Goal: Task Accomplishment & Management: Manage account settings

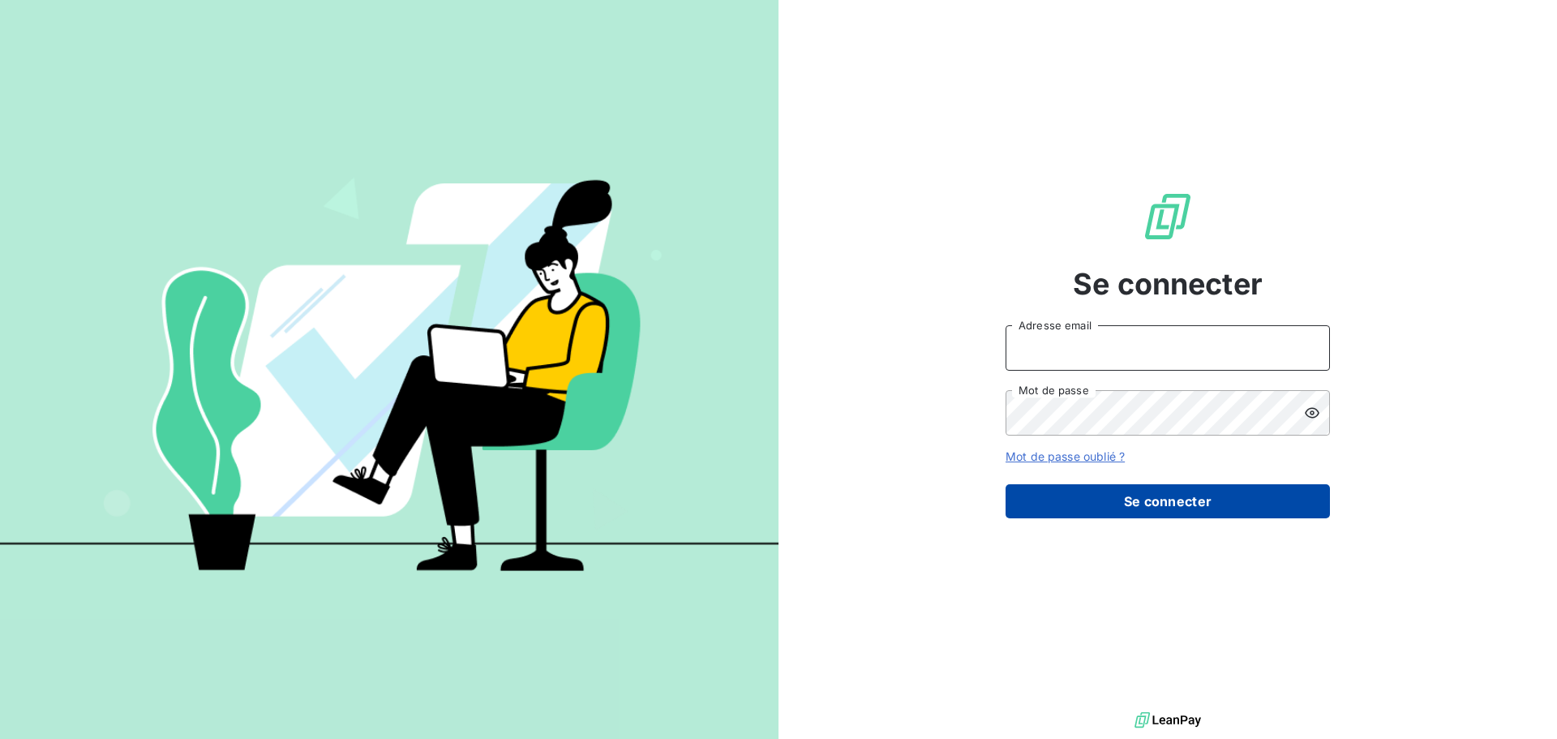
type input "elodie.usureau@jvd.fr"
click at [1139, 499] on button "Se connecter" at bounding box center [1168, 501] width 324 height 34
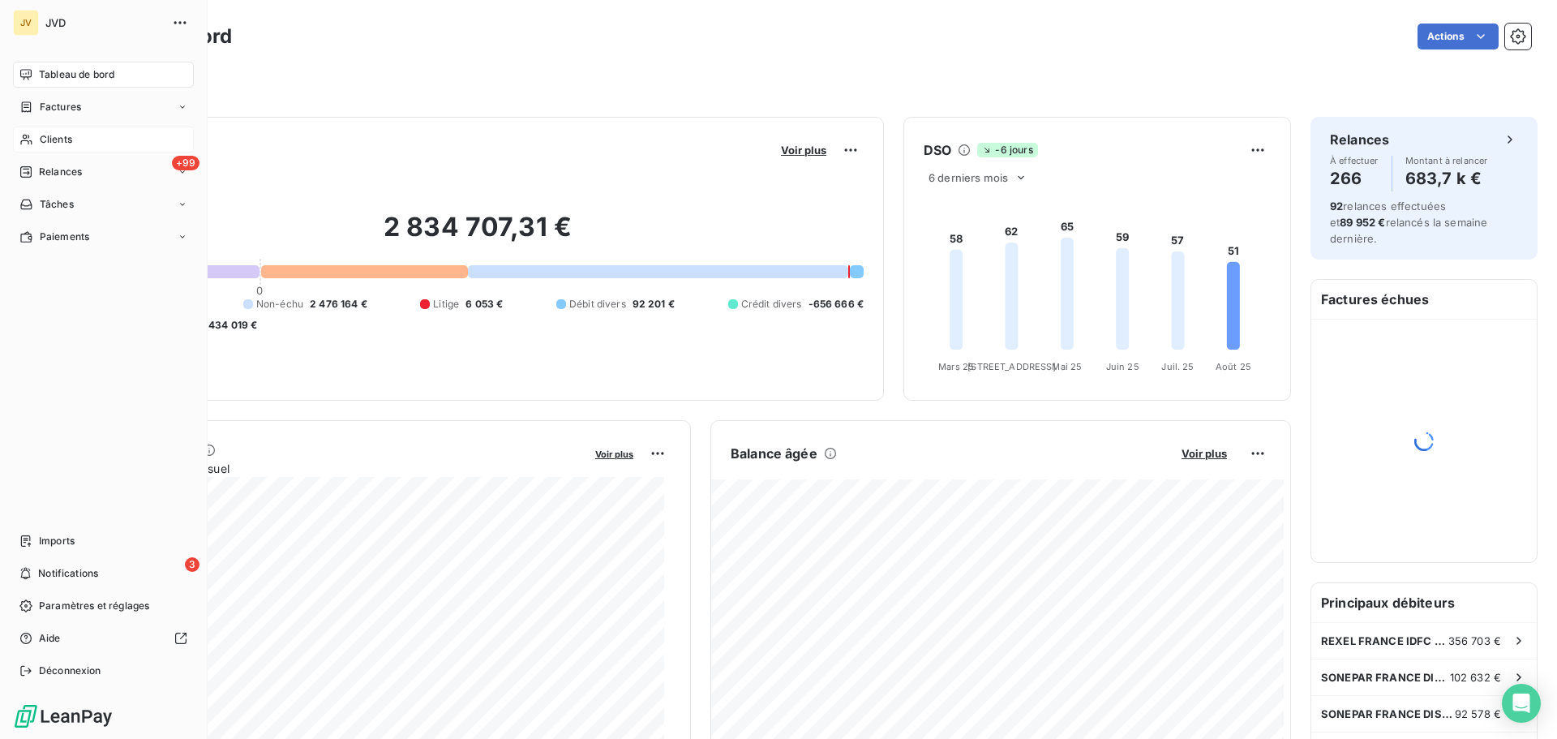
click at [60, 139] on span "Clients" at bounding box center [56, 139] width 32 height 15
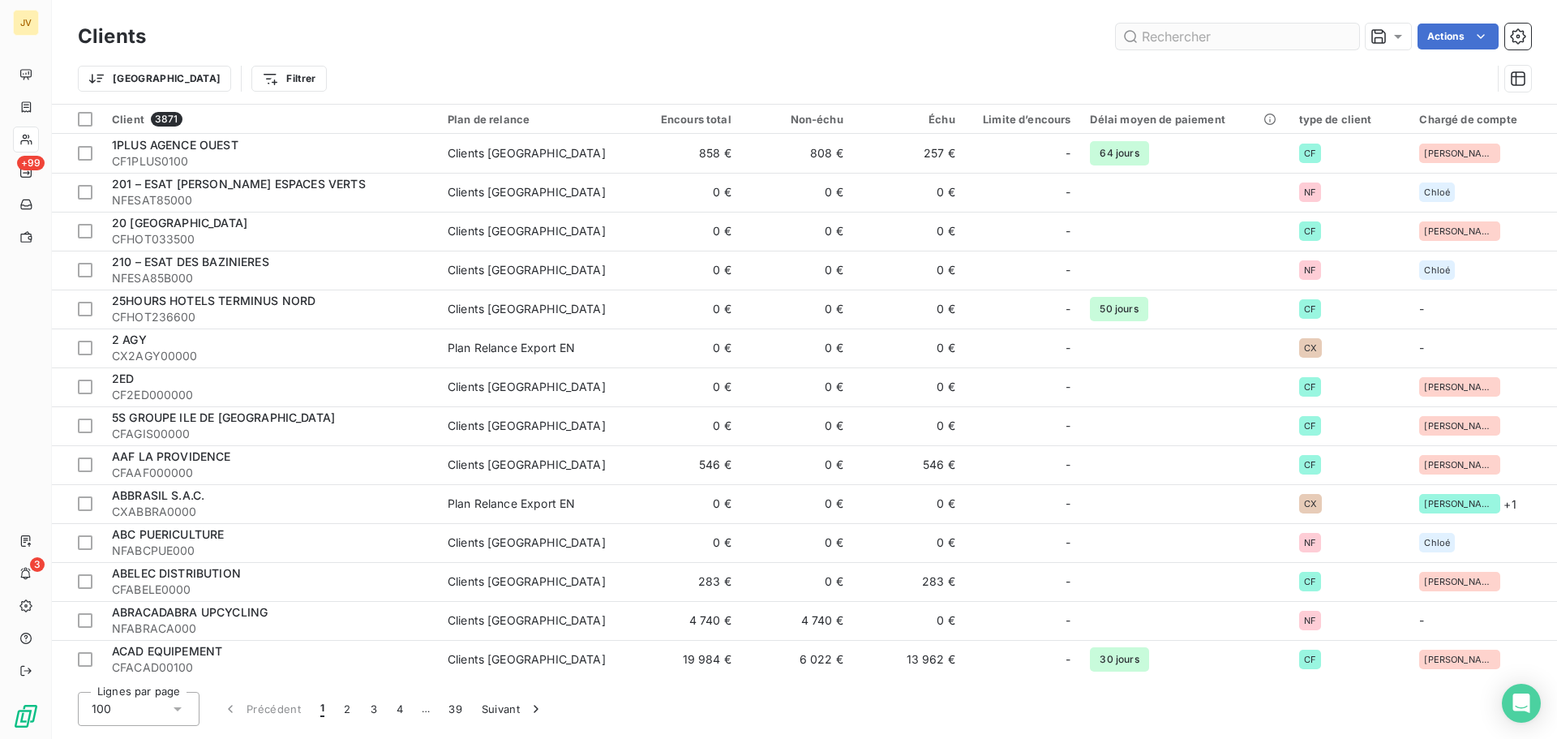
click at [1152, 38] on input "text" at bounding box center [1237, 37] width 243 height 26
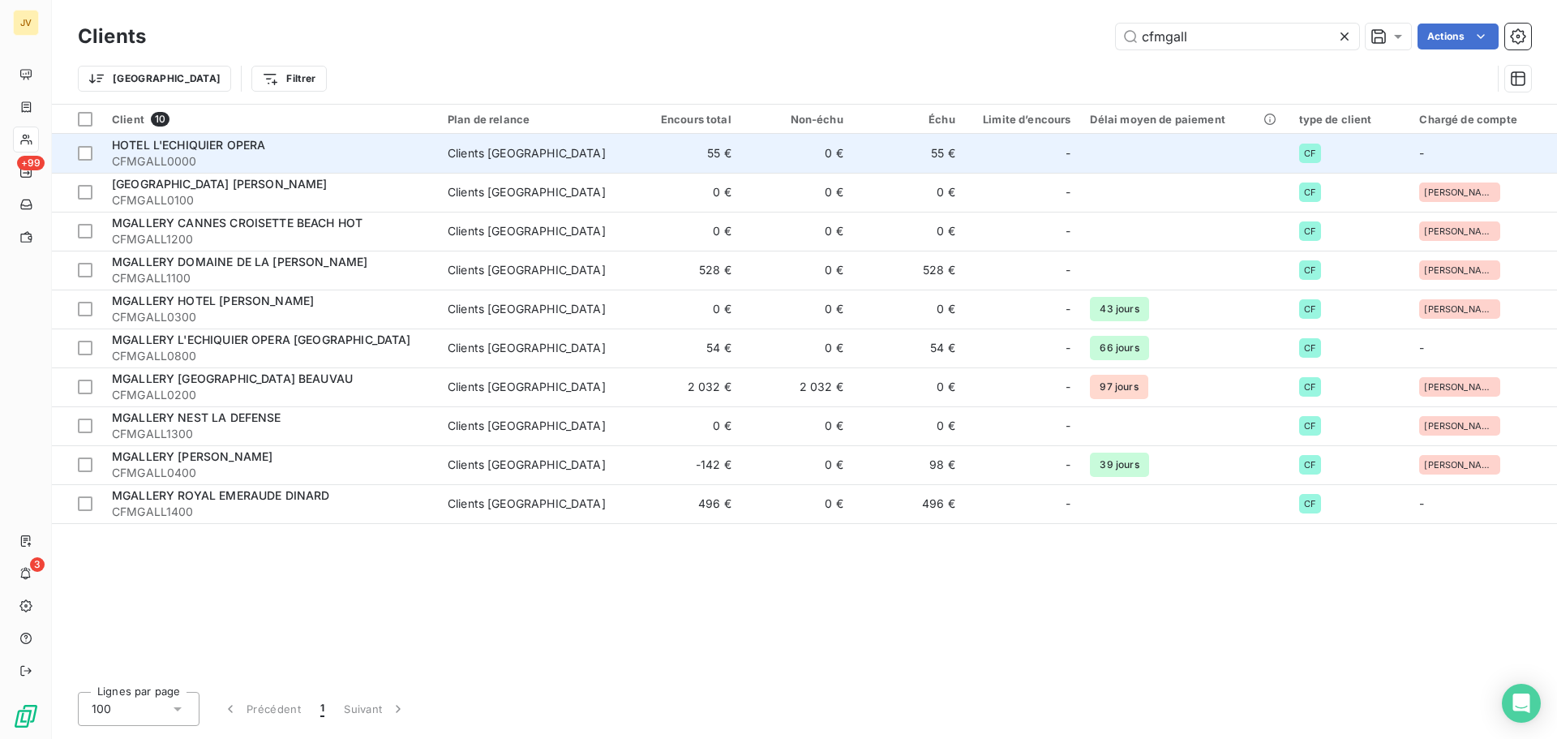
type input "cfmgall"
click at [214, 157] on span "CFMGALL0000" at bounding box center [270, 161] width 316 height 16
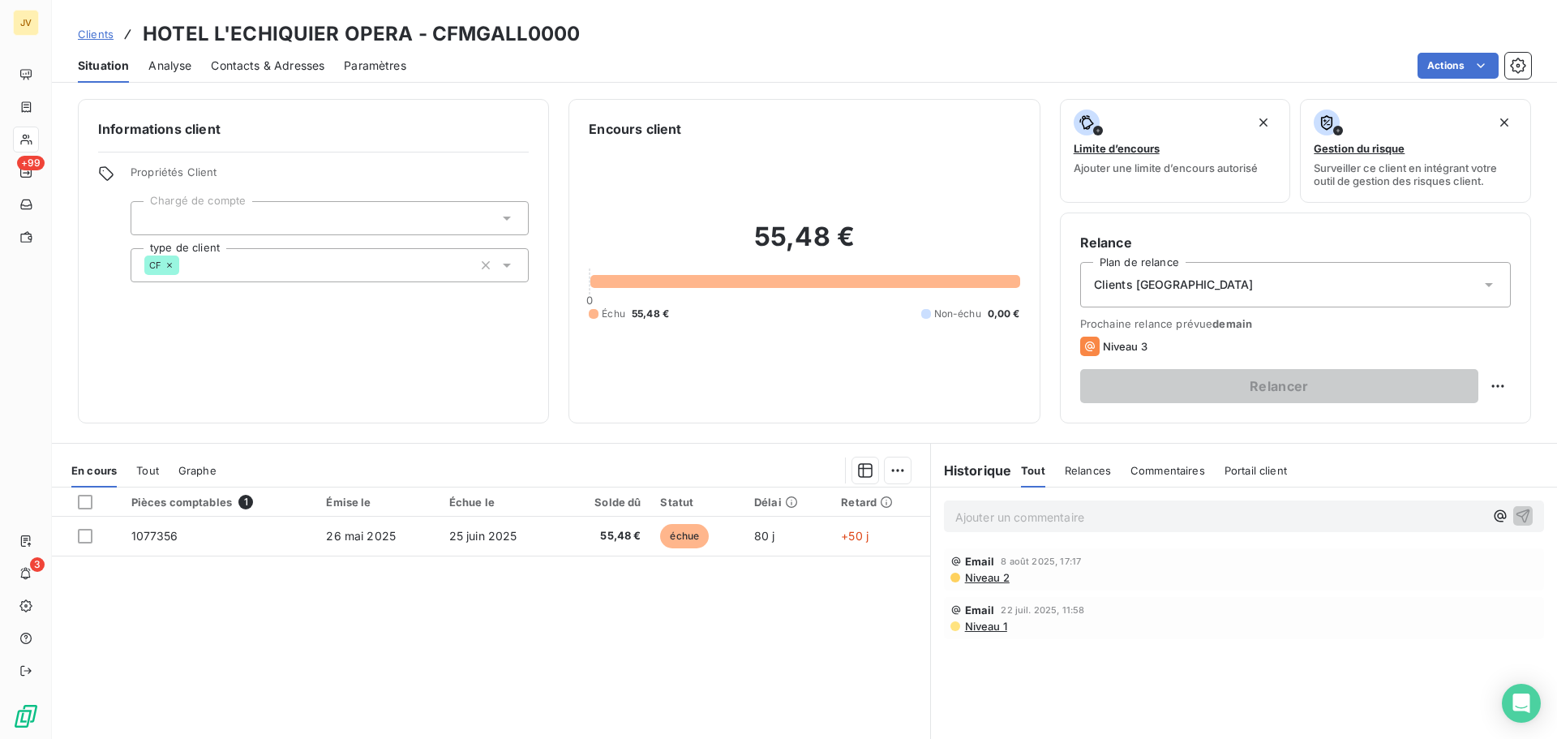
click at [269, 66] on span "Contacts & Adresses" at bounding box center [268, 66] width 114 height 16
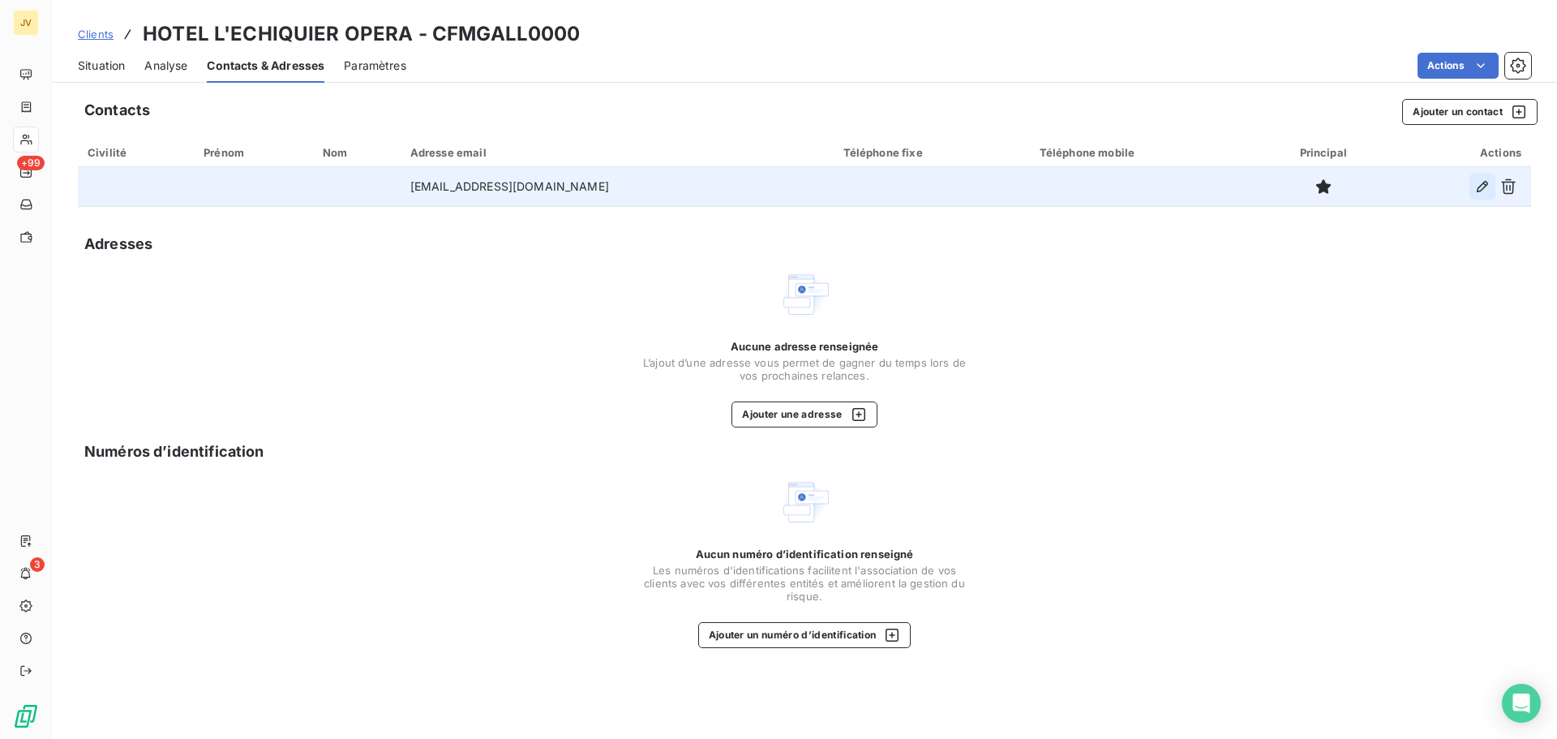
click at [1482, 185] on icon "button" at bounding box center [1482, 186] width 16 height 16
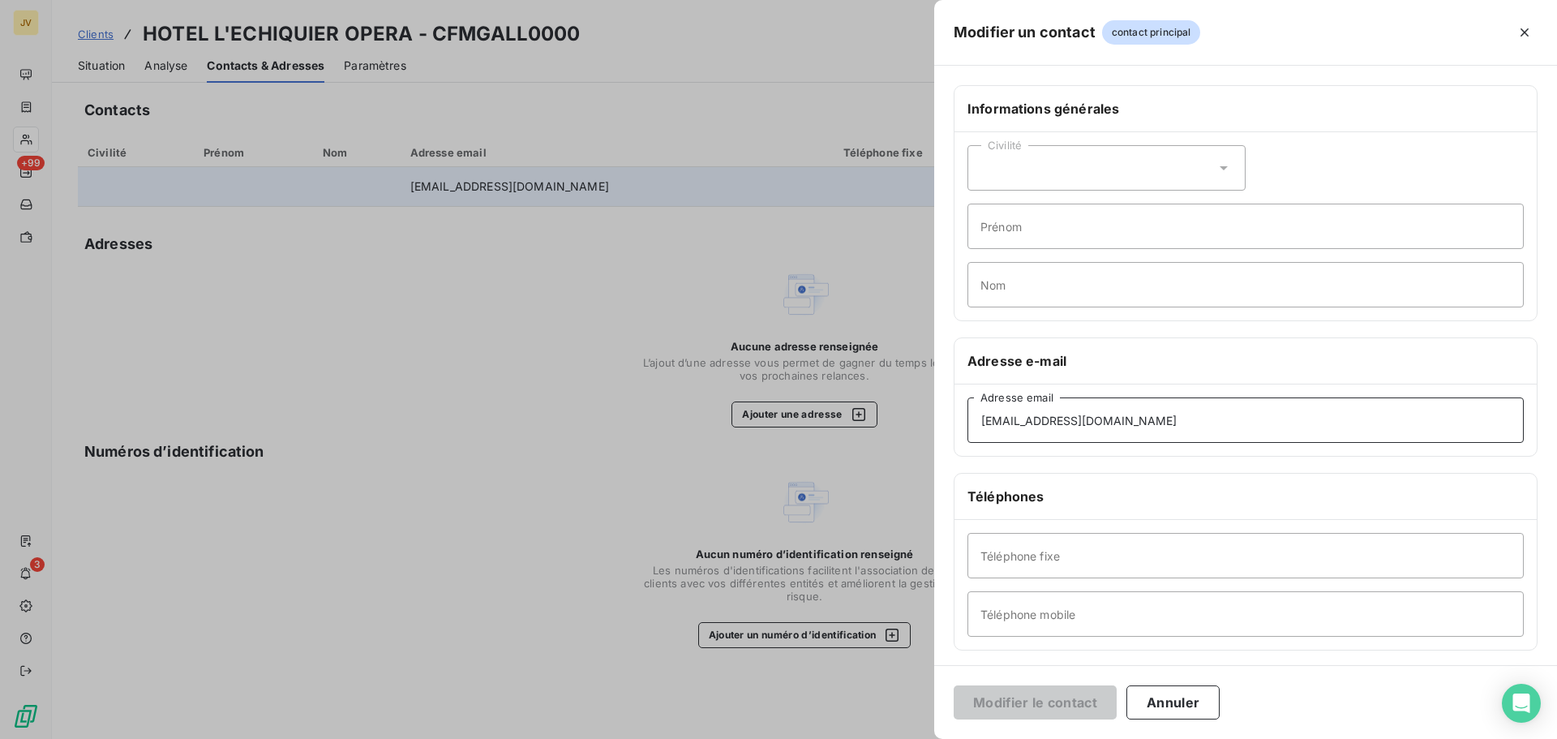
drag, startPoint x: 1143, startPoint y: 421, endPoint x: 779, endPoint y: 401, distance: 365.5
click at [779, 738] on div "Modifier un contact contact principal Informations générales Civilité Prénom No…" at bounding box center [778, 739] width 1557 height 0
paste input "[PERSON_NAME].[PERSON_NAME]"
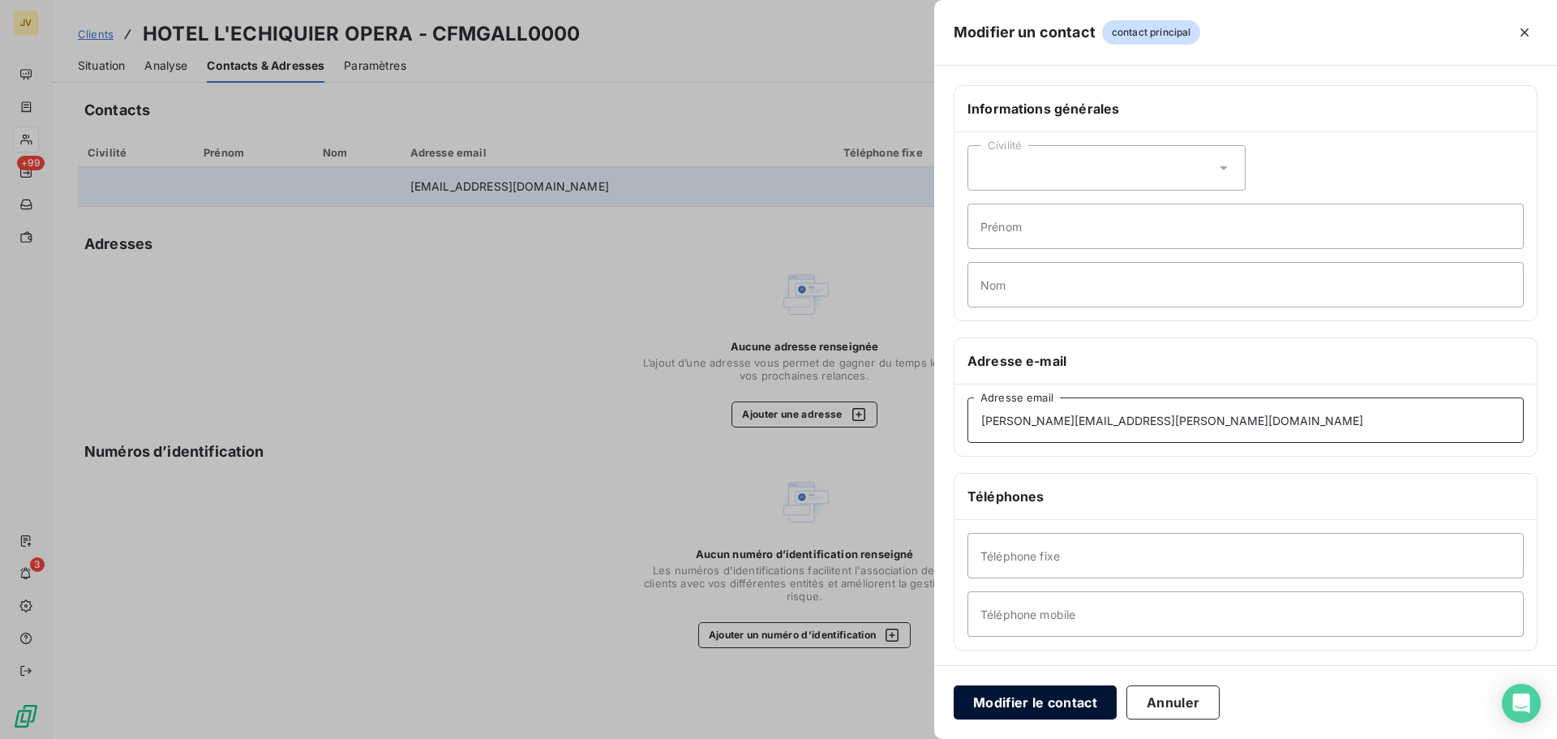
type input "[PERSON_NAME][EMAIL_ADDRESS][PERSON_NAME][DOMAIN_NAME]"
click at [1080, 704] on button "Modifier le contact" at bounding box center [1035, 702] width 163 height 34
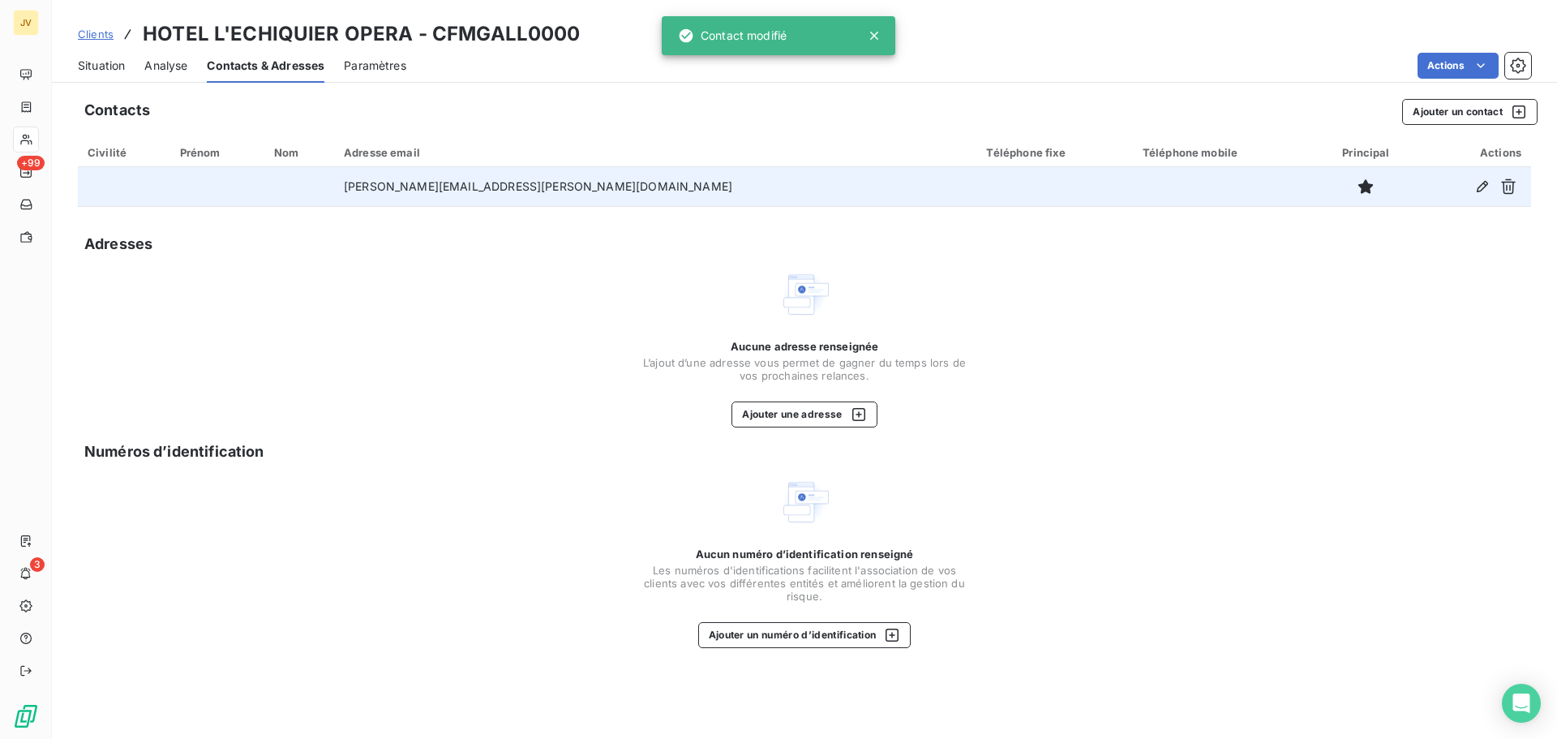
click at [98, 36] on span "Clients" at bounding box center [96, 34] width 36 height 13
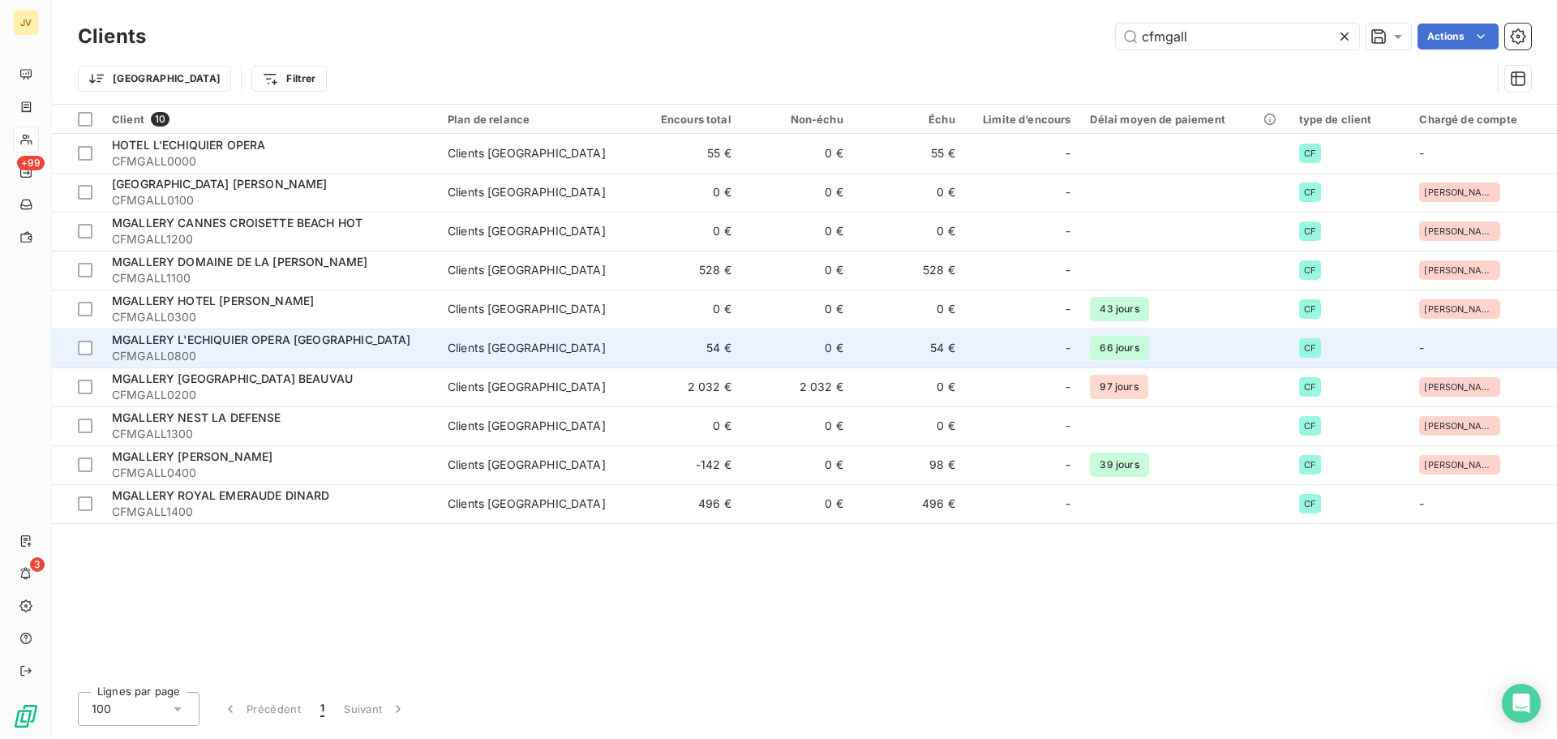
click at [183, 341] on span "MGALLERY L'ECHIQUIER OPERA [GEOGRAPHIC_DATA]" at bounding box center [261, 339] width 299 height 14
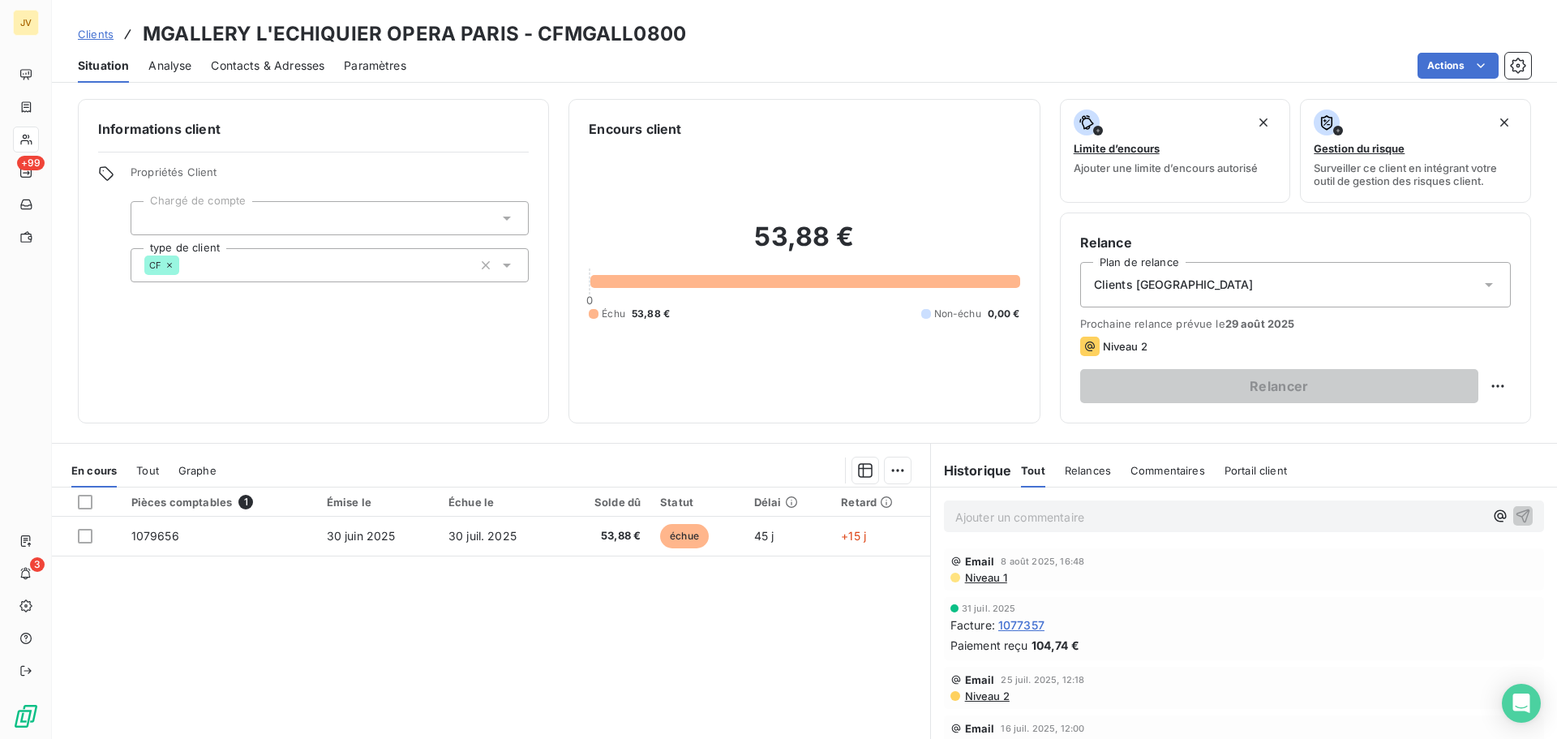
click at [244, 69] on span "Contacts & Adresses" at bounding box center [268, 66] width 114 height 16
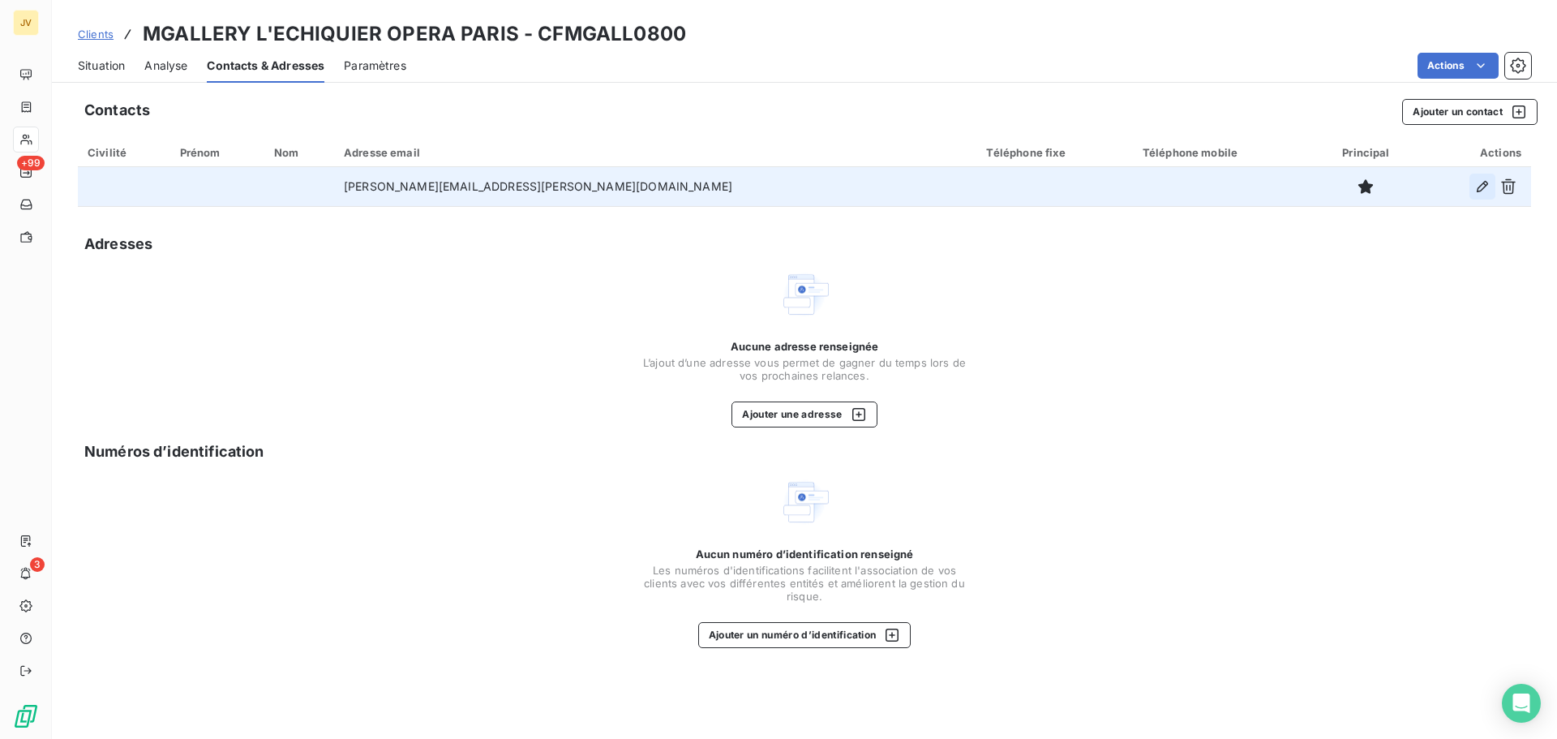
click at [1481, 185] on icon "button" at bounding box center [1482, 186] width 11 height 11
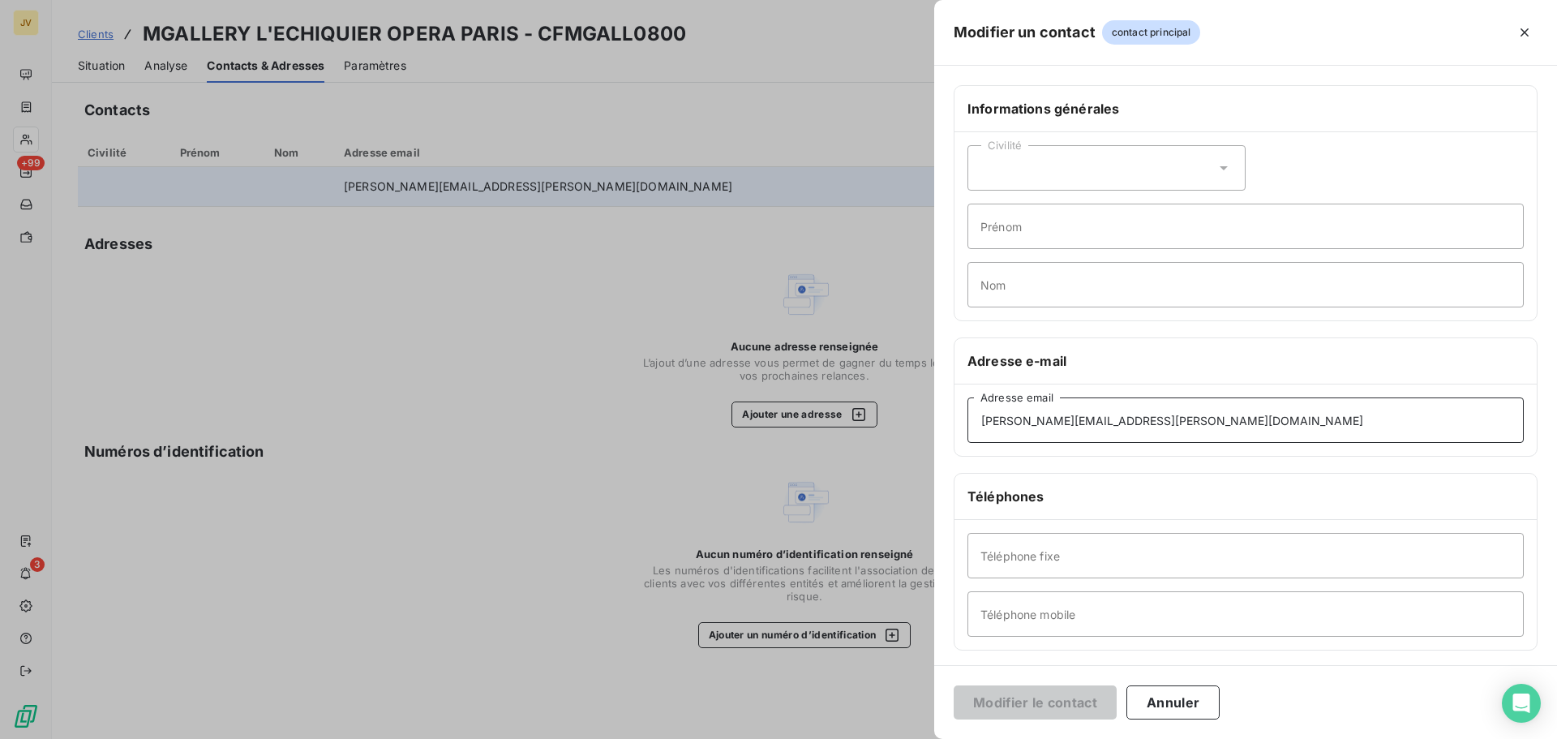
drag, startPoint x: 864, startPoint y: 423, endPoint x: 855, endPoint y: 423, distance: 8.9
click at [855, 738] on div "Modifier un contact contact principal Informations générales Civilité Prénom No…" at bounding box center [778, 739] width 1557 height 0
paste input "[PERSON_NAME].[PERSON_NAME]"
type input "[PERSON_NAME][EMAIL_ADDRESS][PERSON_NAME][DOMAIN_NAME]"
drag, startPoint x: 1042, startPoint y: 699, endPoint x: 1043, endPoint y: 687, distance: 12.2
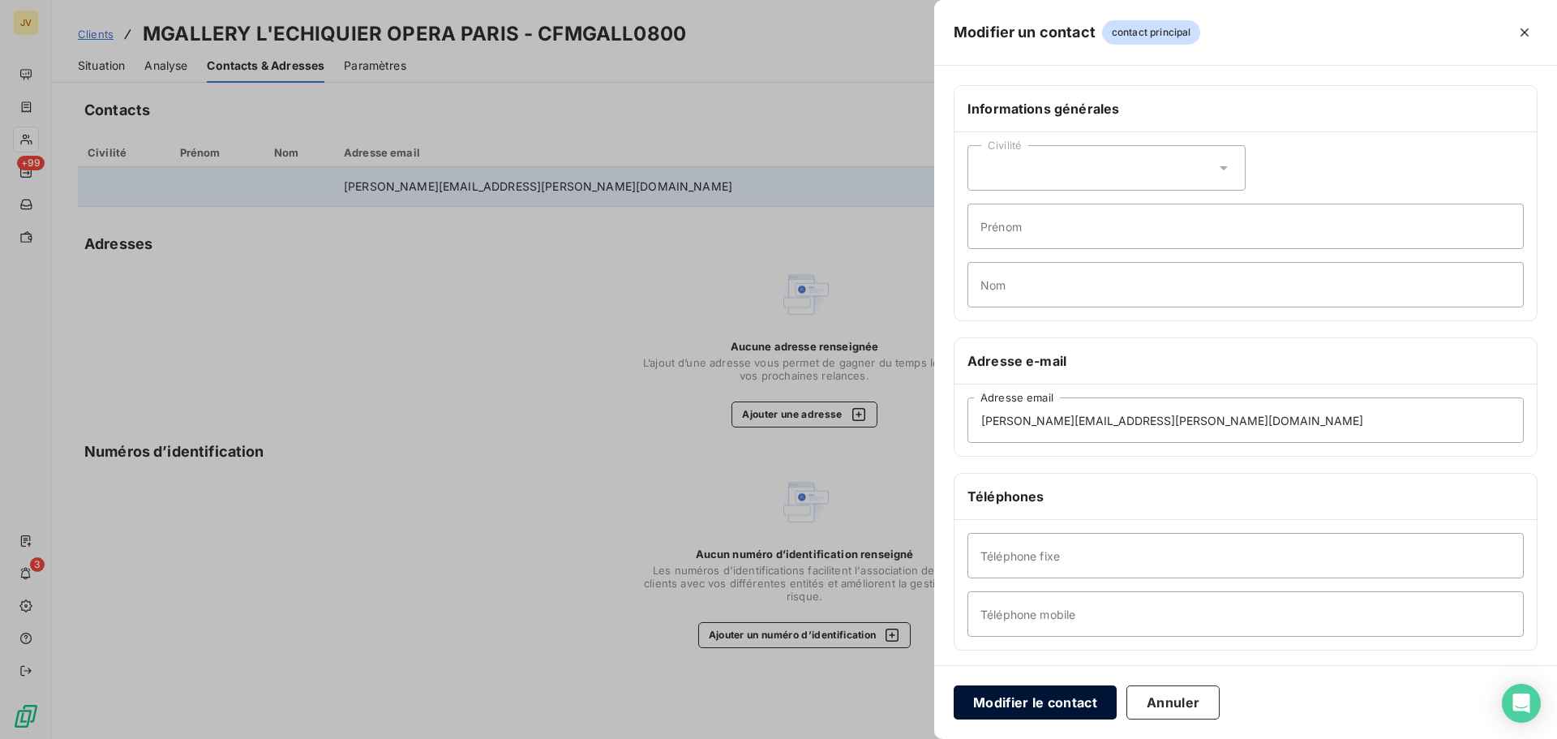
click at [1042, 701] on button "Modifier le contact" at bounding box center [1035, 702] width 163 height 34
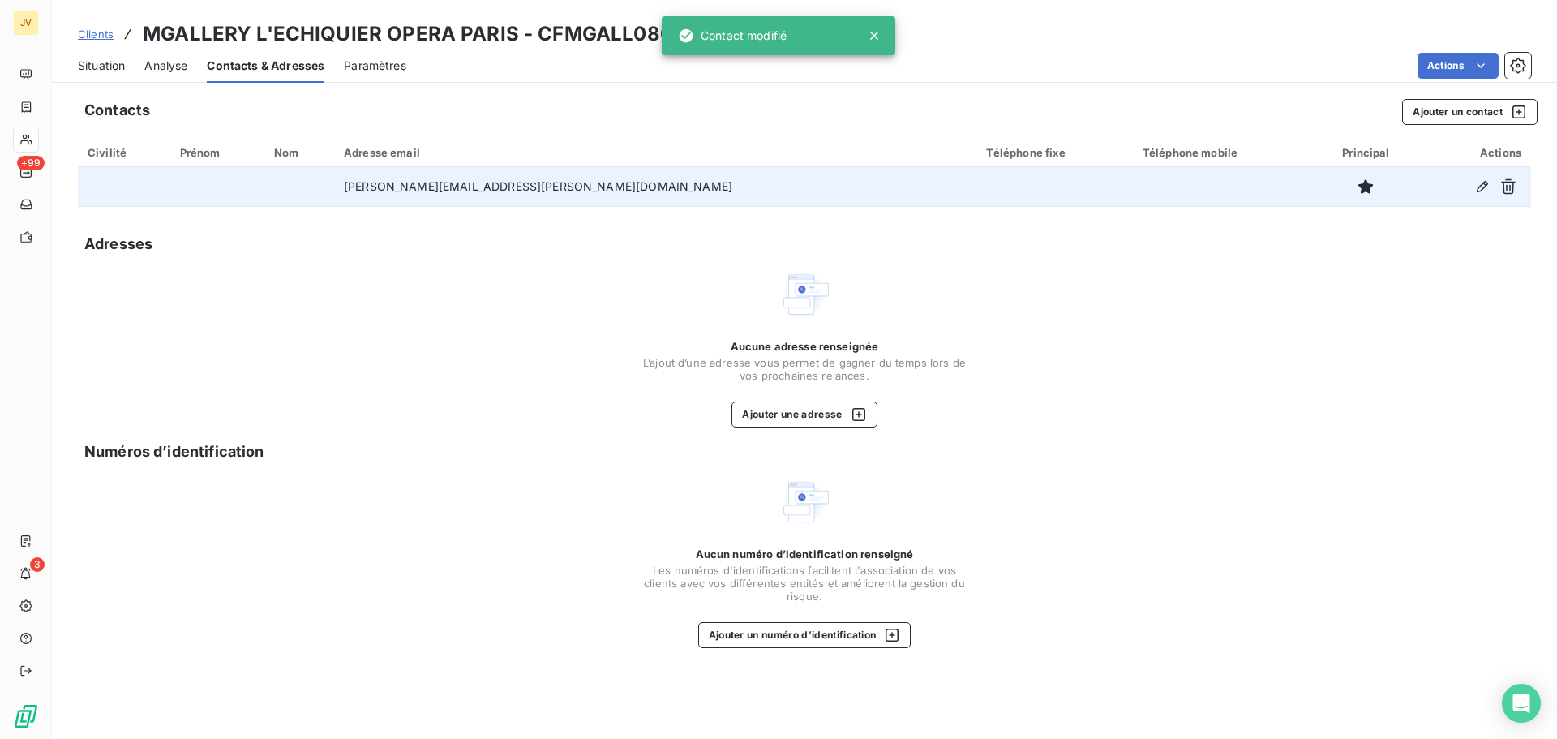
click at [93, 38] on span "Clients" at bounding box center [96, 34] width 36 height 13
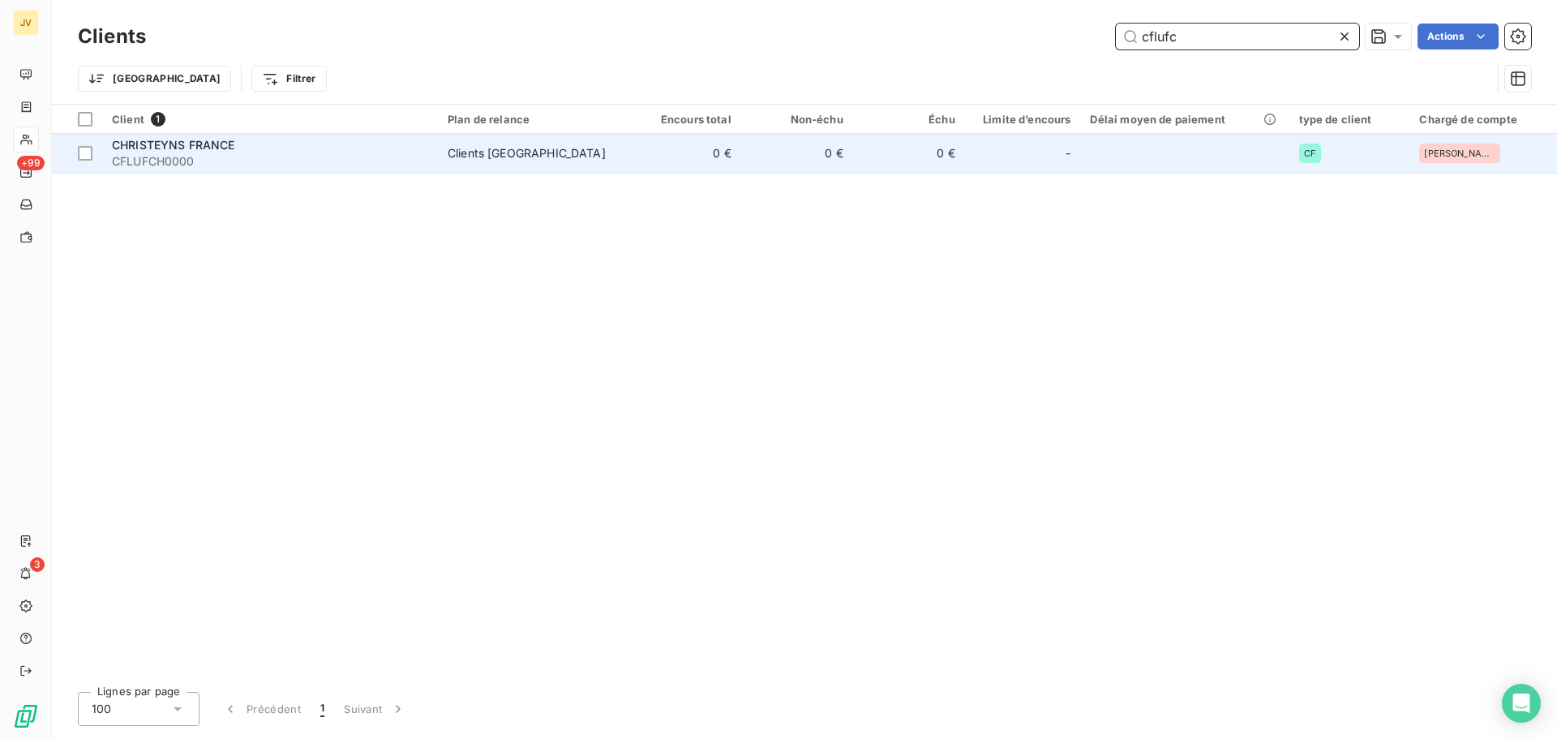
type input "cflufc"
click at [191, 154] on span "CFLUFCH0000" at bounding box center [270, 161] width 316 height 16
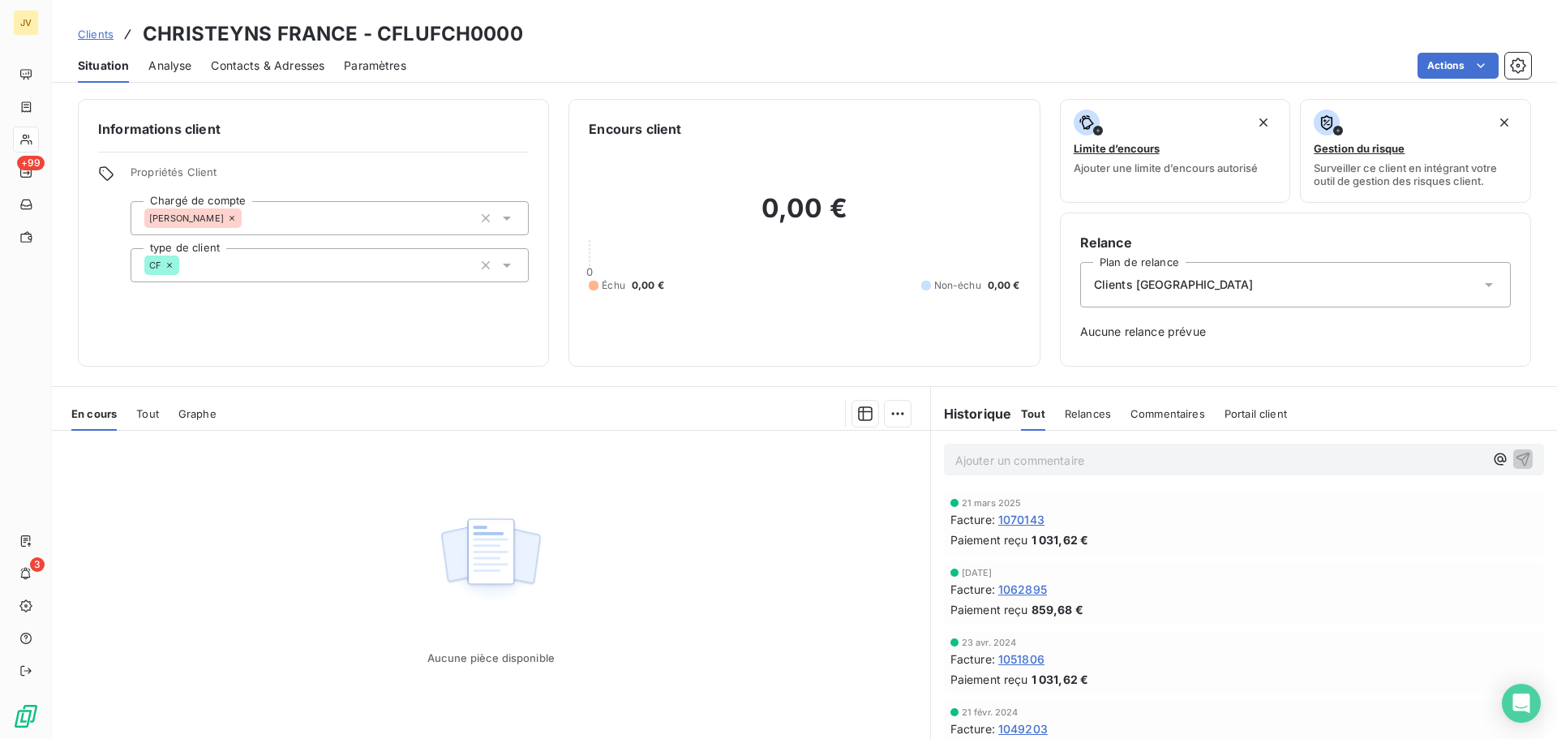
click at [262, 63] on span "Contacts & Adresses" at bounding box center [268, 66] width 114 height 16
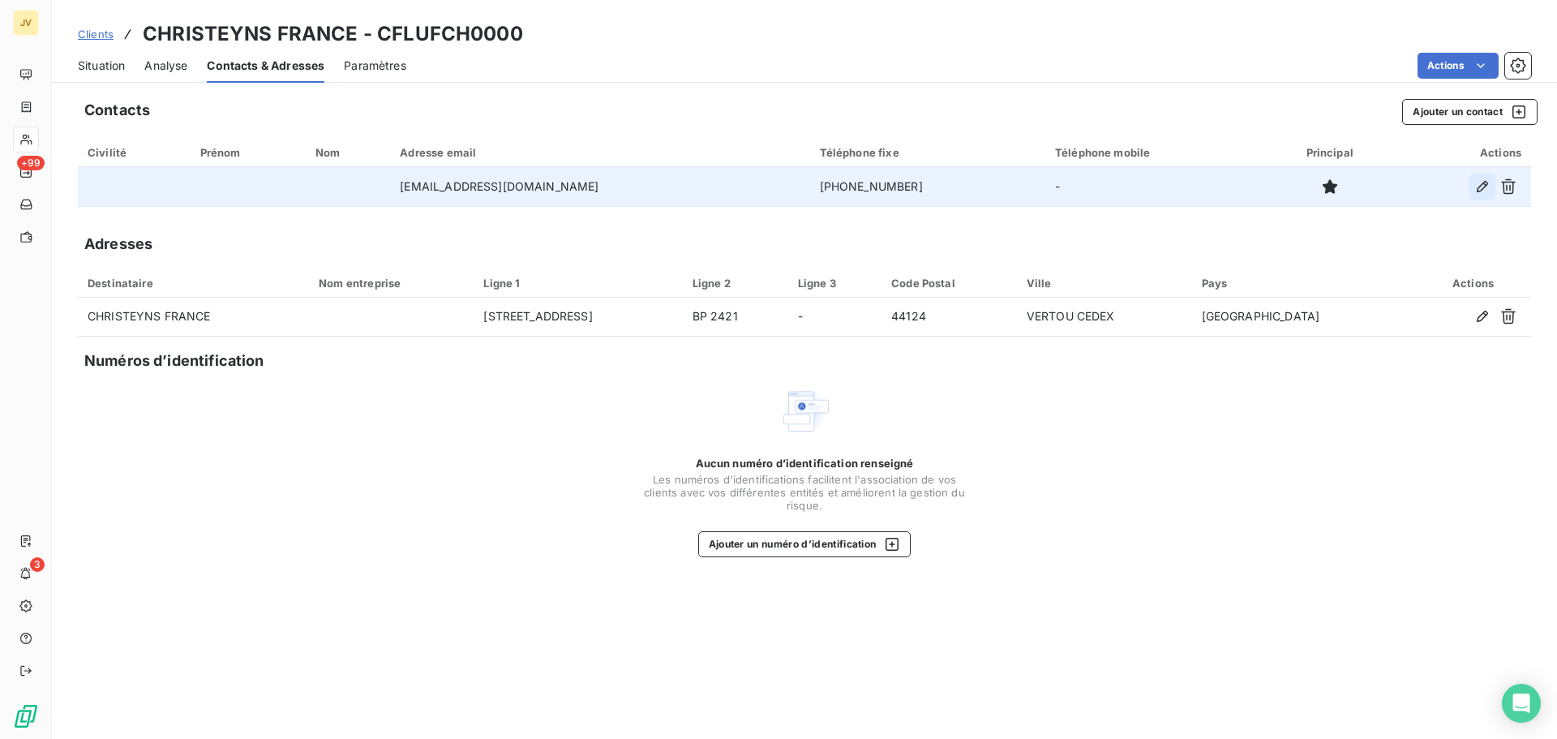
click at [1482, 182] on icon "button" at bounding box center [1482, 186] width 16 height 16
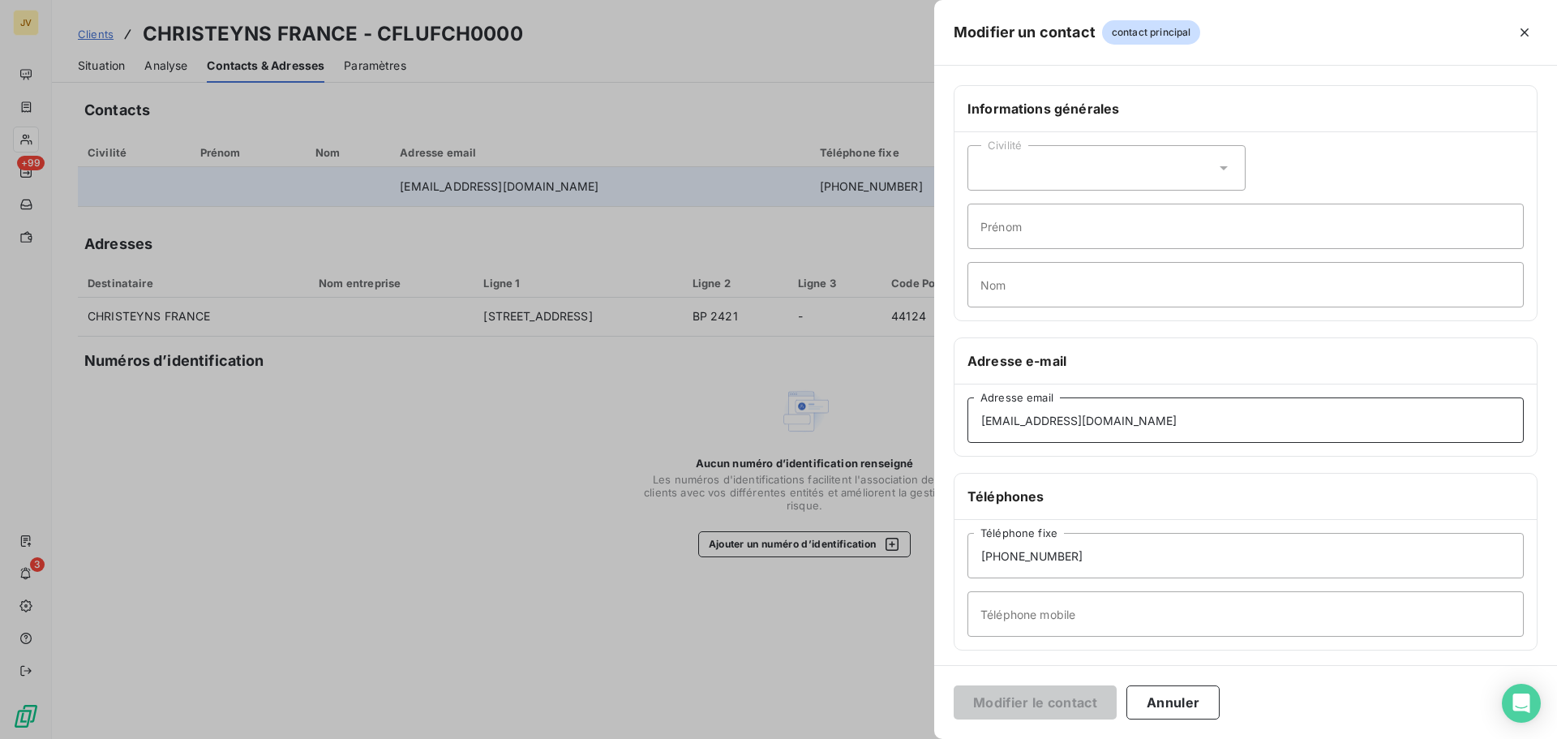
drag, startPoint x: 1210, startPoint y: 429, endPoint x: 772, endPoint y: 388, distance: 439.9
click at [773, 738] on div "Modifier un contact contact principal Informations générales Civilité Prénom No…" at bounding box center [778, 739] width 1557 height 0
paste input "Compta.approvisionnement"
click at [989, 423] on input "[EMAIL_ADDRESS][DOMAIN_NAME]" at bounding box center [1245, 419] width 556 height 45
type input "[EMAIL_ADDRESS][DOMAIN_NAME]"
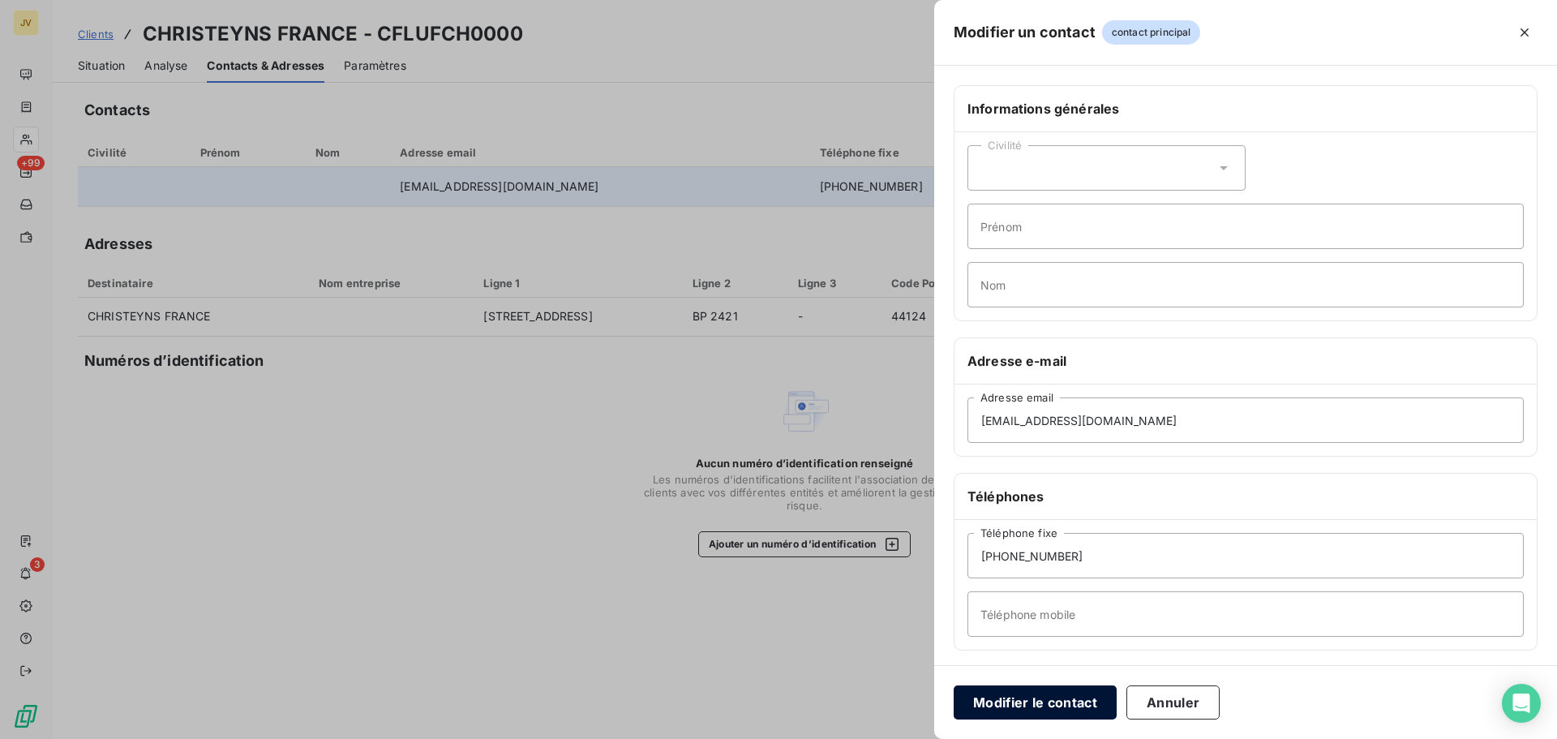
click at [1053, 708] on button "Modifier le contact" at bounding box center [1035, 702] width 163 height 34
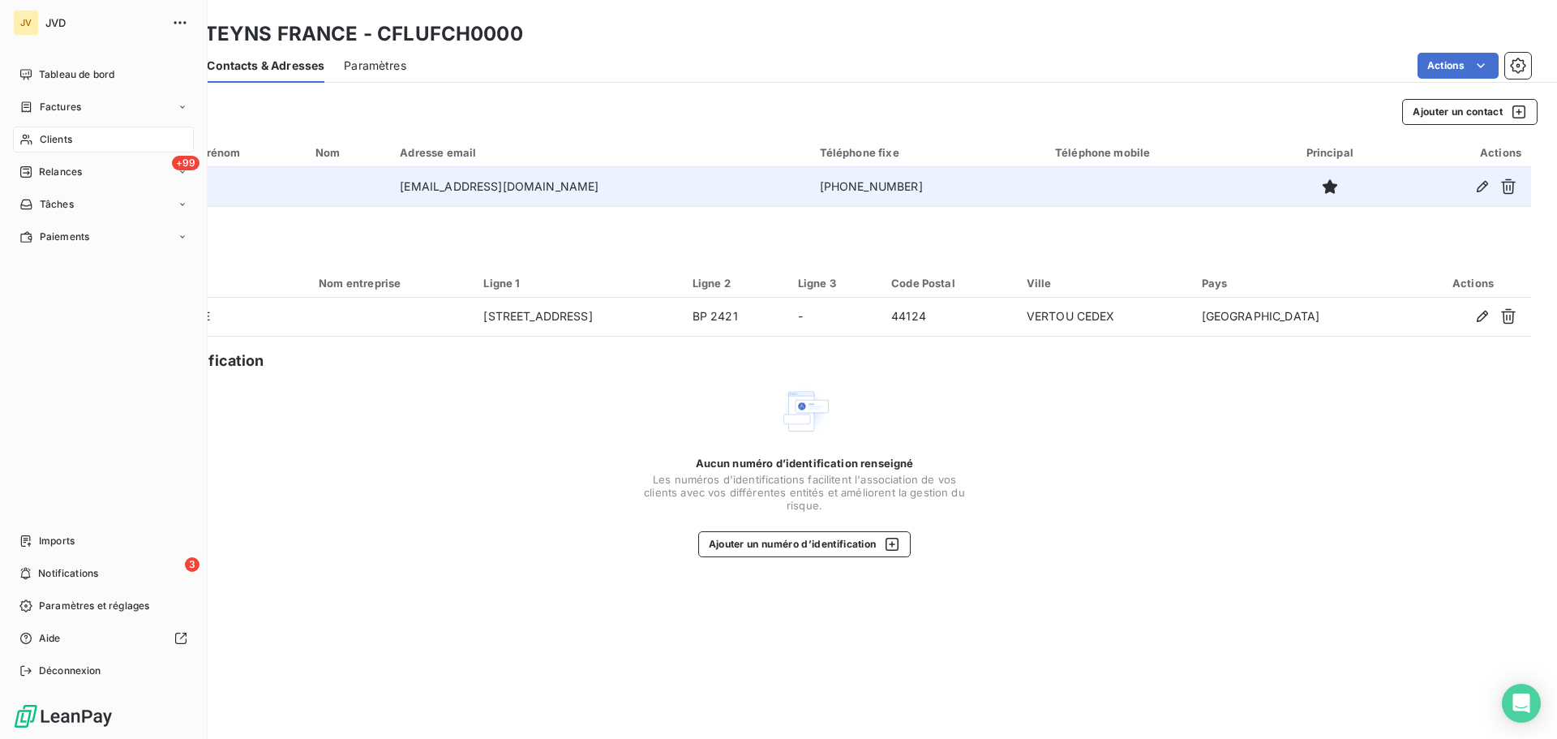
click at [52, 143] on span "Clients" at bounding box center [56, 139] width 32 height 15
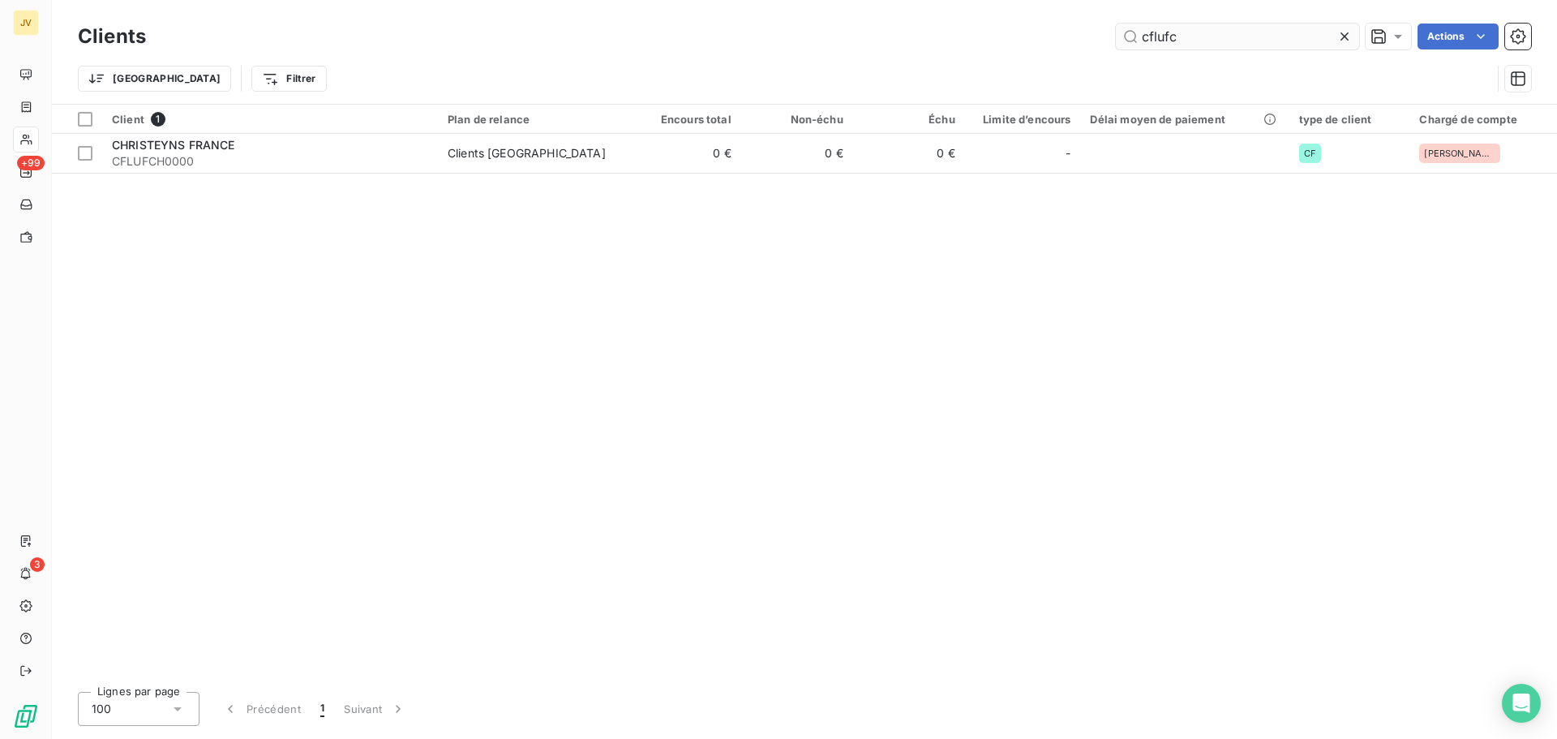
drag, startPoint x: 1190, startPoint y: 33, endPoint x: 1132, endPoint y: 30, distance: 57.7
click at [1132, 30] on input "cflufc" at bounding box center [1237, 37] width 243 height 26
drag, startPoint x: 1203, startPoint y: 42, endPoint x: 1350, endPoint y: 25, distance: 148.6
click at [1203, 42] on input "cflufc" at bounding box center [1237, 37] width 243 height 26
click at [1348, 36] on icon at bounding box center [1344, 36] width 16 height 16
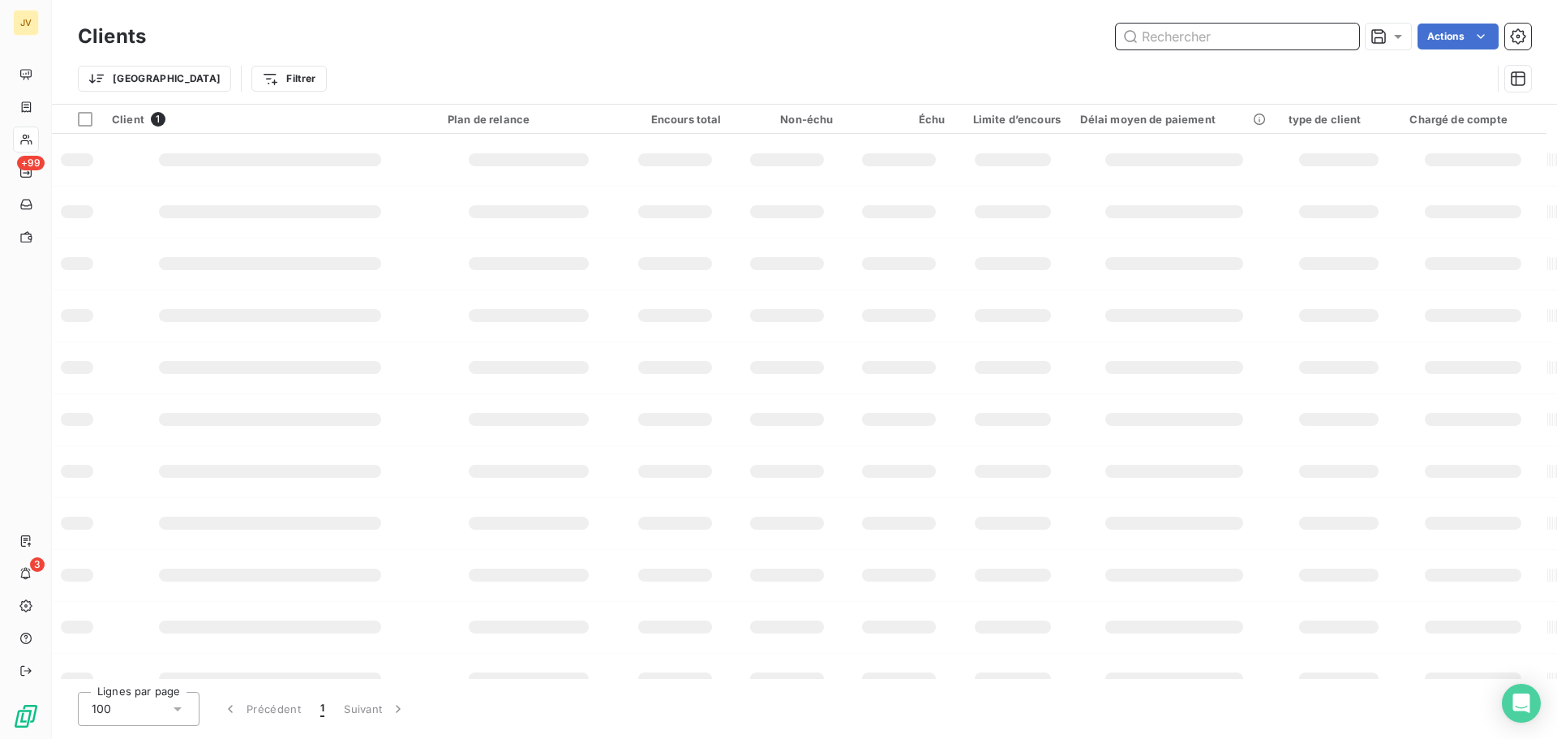
click at [1191, 43] on input "text" at bounding box center [1237, 37] width 243 height 26
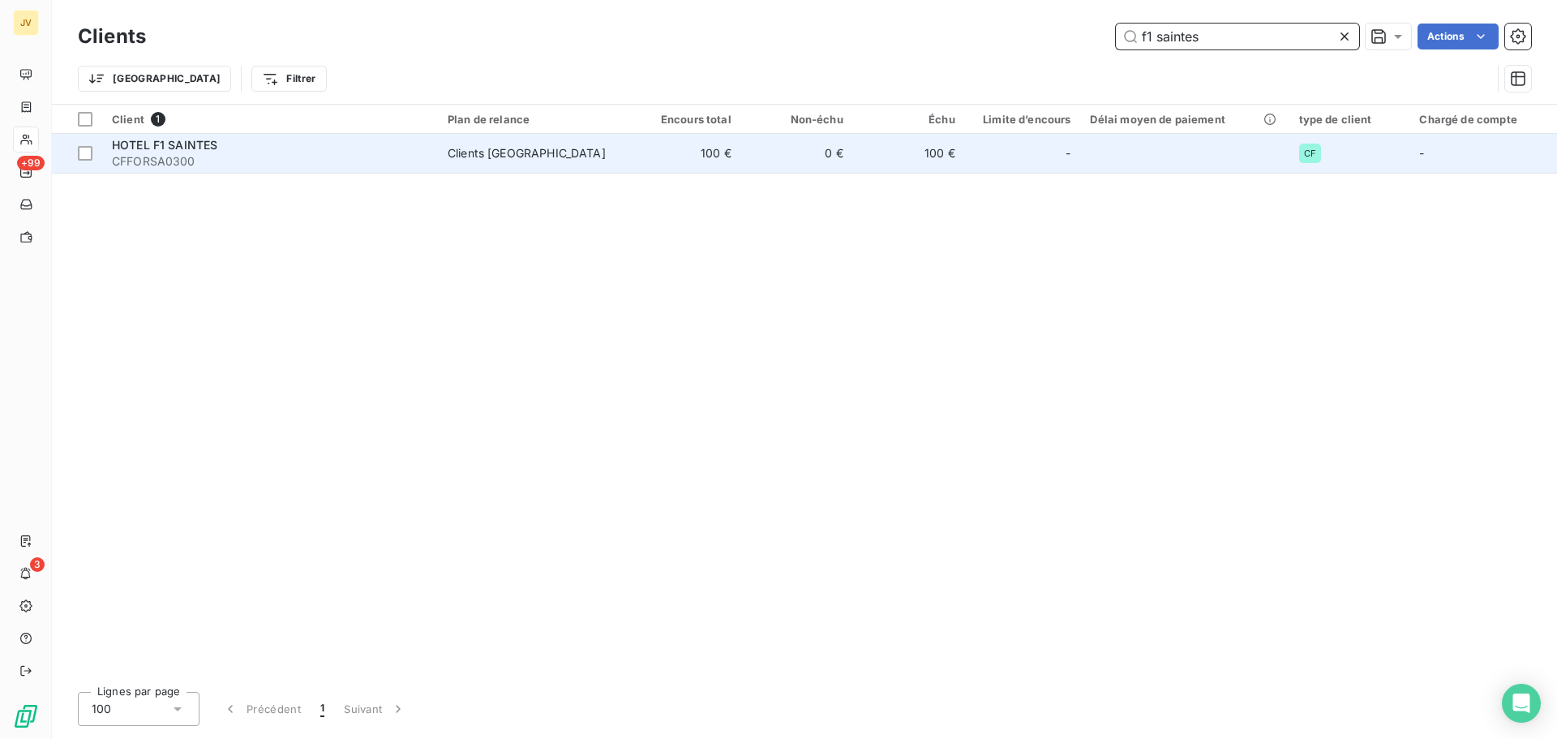
type input "f1 saintes"
click at [172, 152] on div "HOTEL F1 SAINTES" at bounding box center [270, 145] width 316 height 16
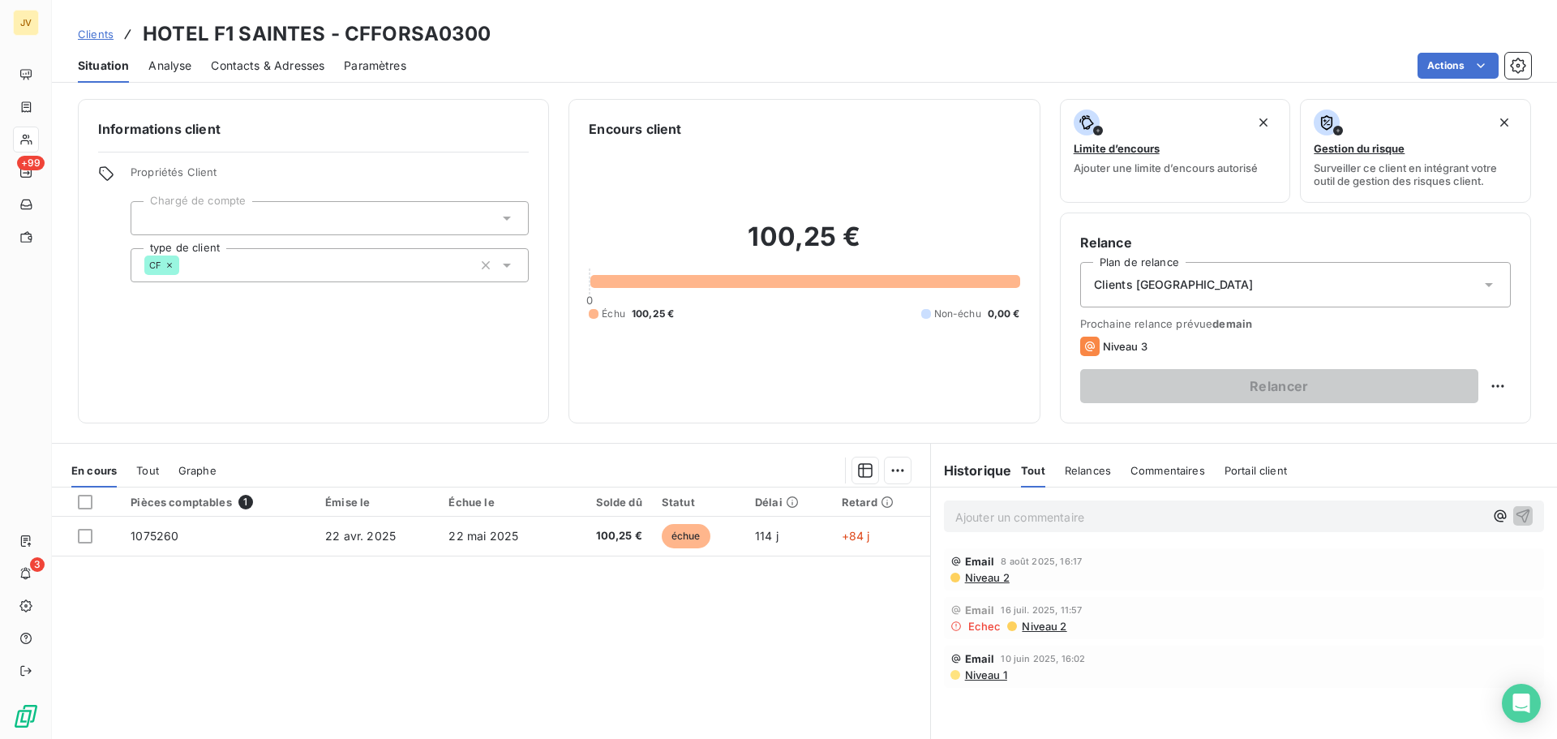
drag, startPoint x: 283, startPoint y: 66, endPoint x: 315, endPoint y: 83, distance: 35.9
click at [283, 66] on span "Contacts & Adresses" at bounding box center [268, 66] width 114 height 16
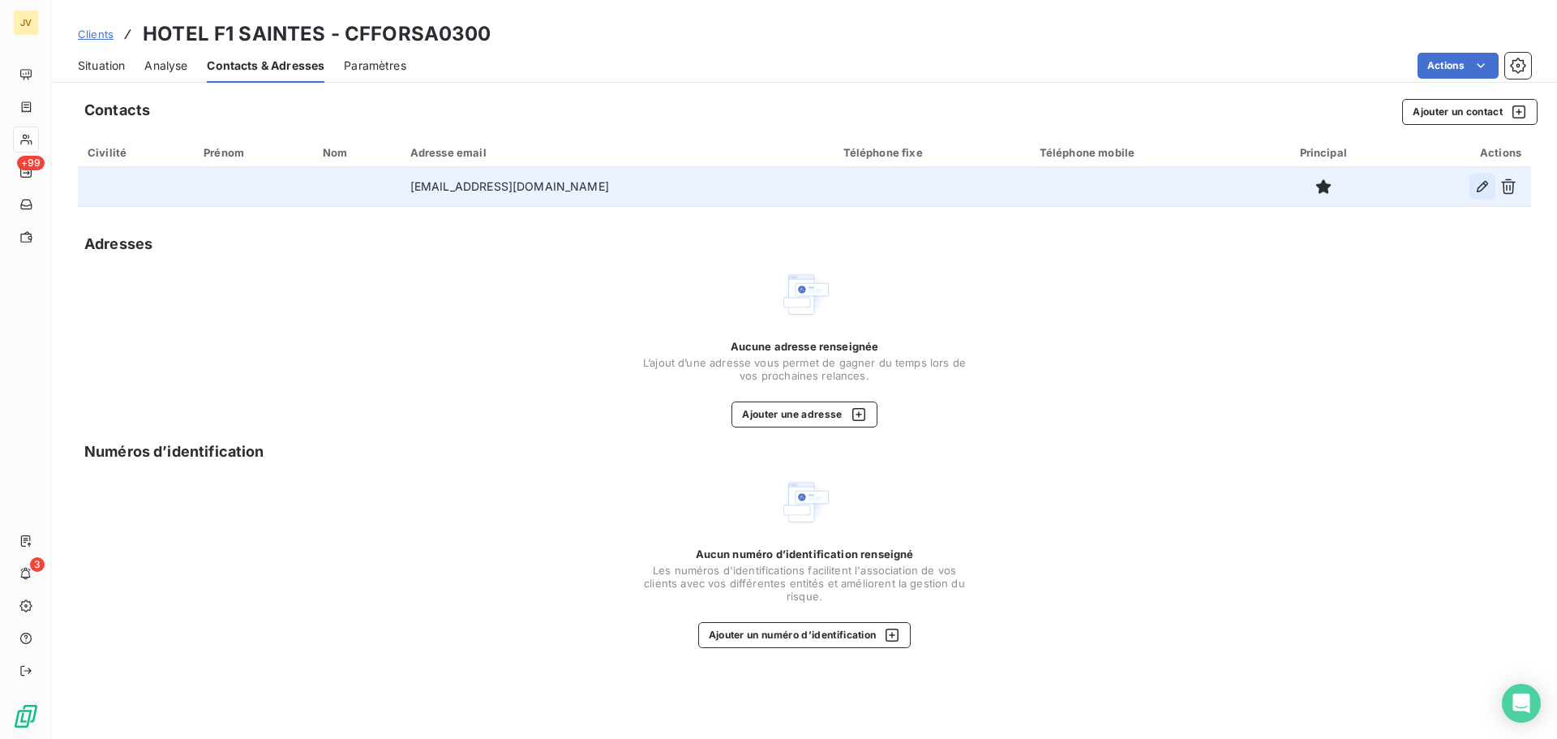
click at [1482, 188] on icon "button" at bounding box center [1482, 186] width 16 height 16
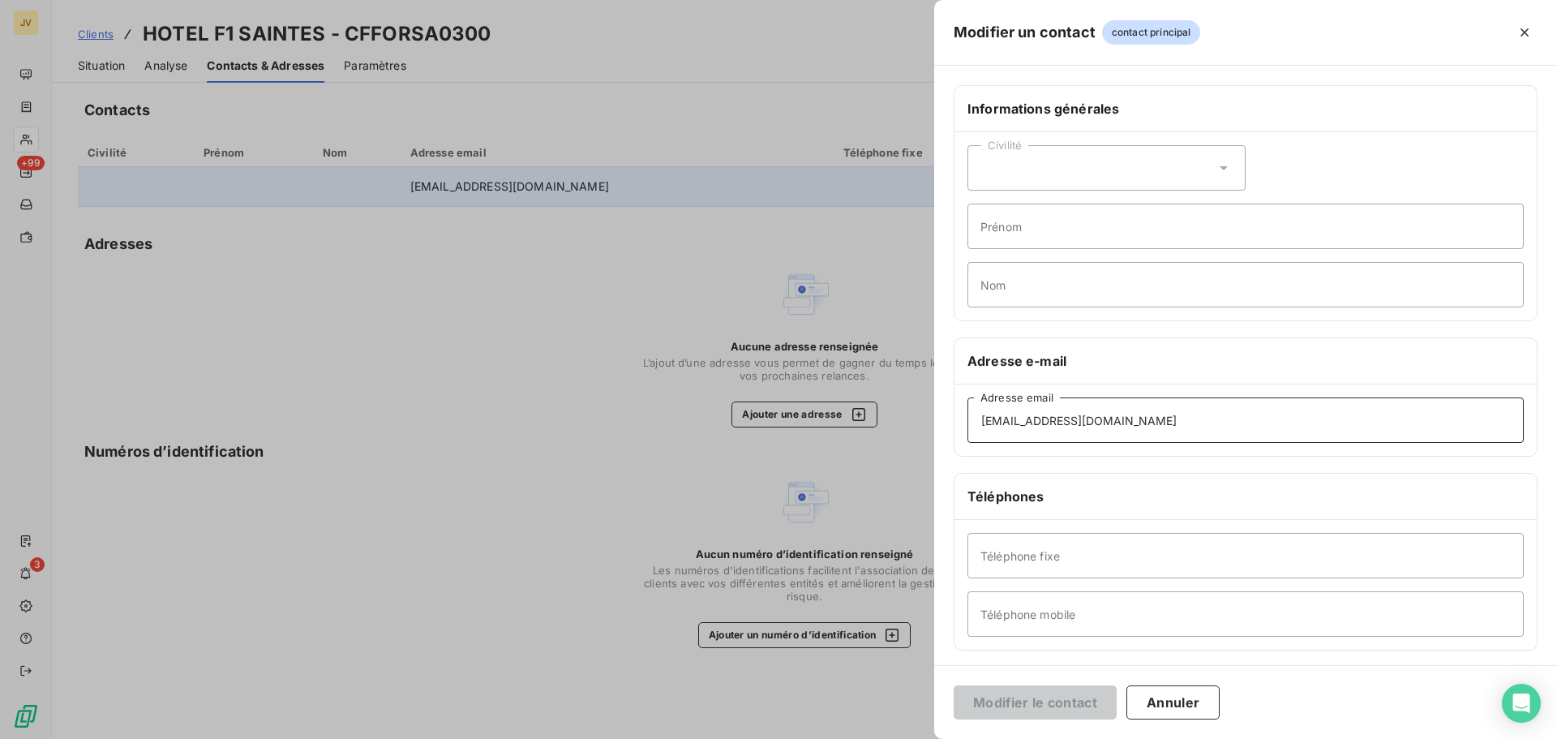
click at [987, 423] on input "[EMAIL_ADDRESS][DOMAIN_NAME]" at bounding box center [1245, 419] width 556 height 45
click at [1032, 423] on input "[EMAIL_ADDRESS][DOMAIN_NAME]" at bounding box center [1245, 419] width 556 height 45
type input "[EMAIL_ADDRESS][DOMAIN_NAME]"
click at [1040, 691] on button "Modifier le contact" at bounding box center [1035, 702] width 163 height 34
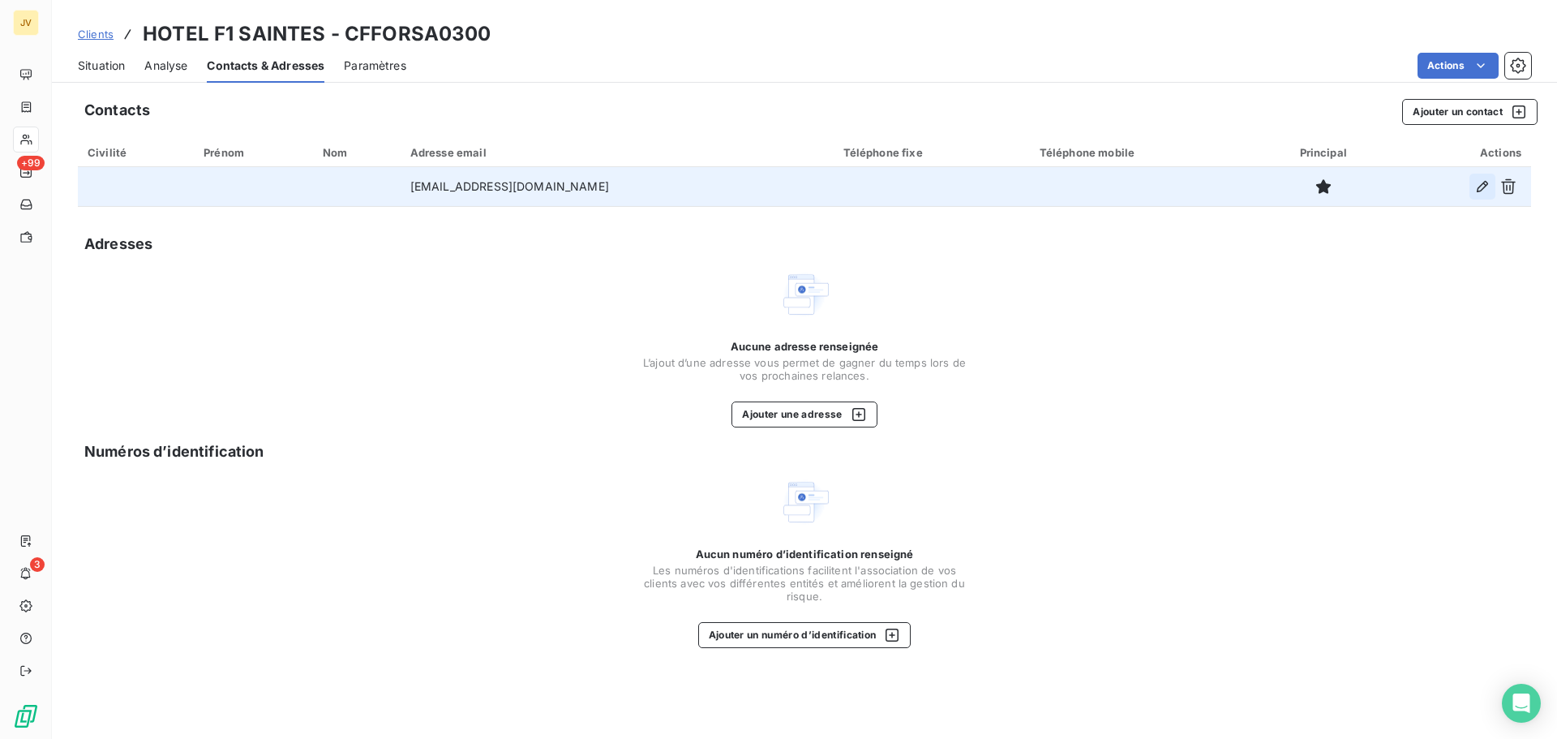
click at [1478, 184] on icon "button" at bounding box center [1482, 186] width 16 height 16
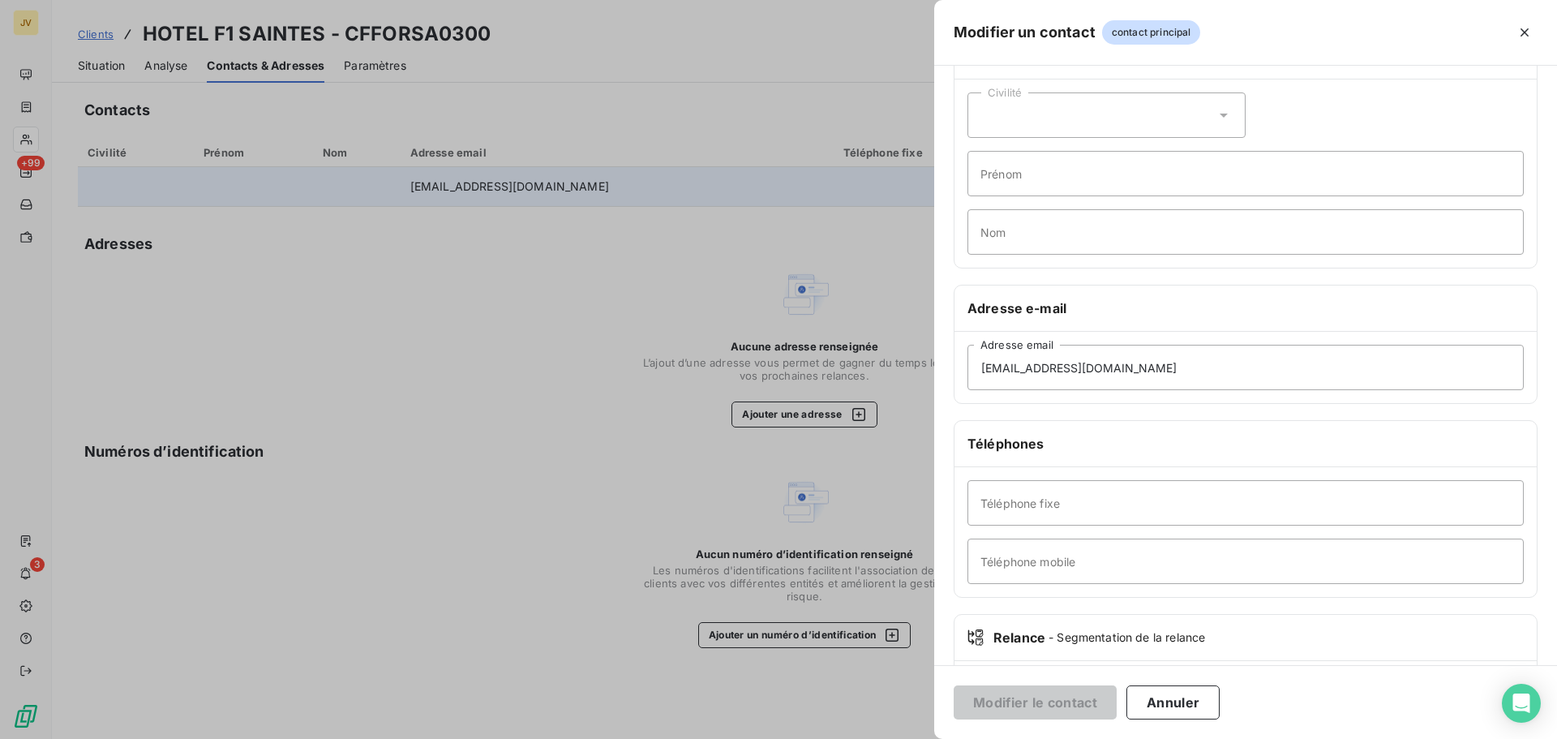
scroll to position [81, 0]
